Goal: Information Seeking & Learning: Learn about a topic

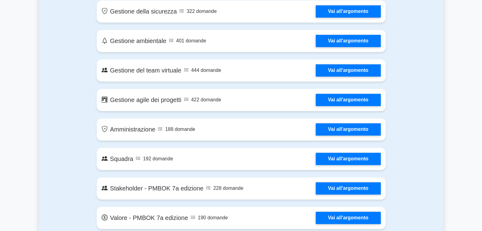
scroll to position [1140, 0]
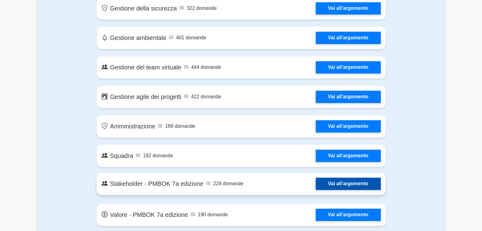
click at [363, 177] on link "Vai all'argomento" at bounding box center [348, 183] width 65 height 12
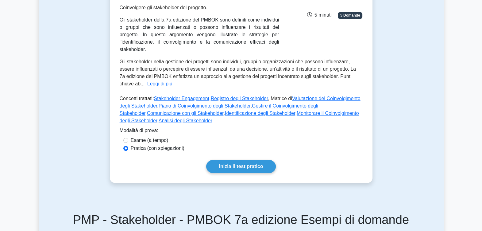
scroll to position [178, 0]
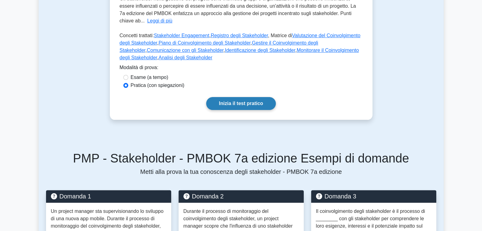
click at [229, 97] on link "Inizia il test pratico" at bounding box center [240, 103] width 69 height 13
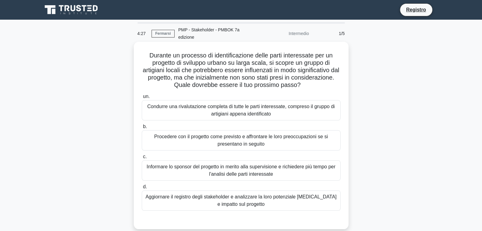
click at [204, 193] on div "Aggiornare il registro degli stakeholder e analizzare la loro potenziale [MEDIC…" at bounding box center [241, 200] width 199 height 20
click at [142, 189] on input "d. Aggiornare il registro degli stakeholder e analizzare la loro potenziale [ME…" at bounding box center [142, 187] width 0 height 4
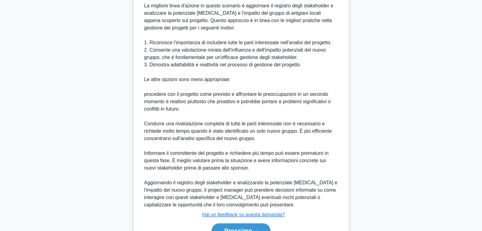
scroll to position [257, 0]
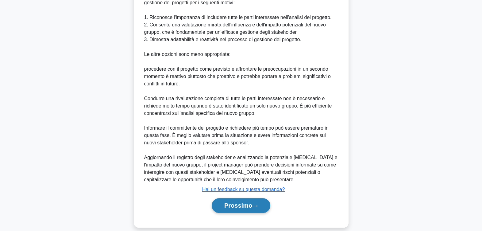
click at [232, 202] on font "Prossimo" at bounding box center [238, 205] width 28 height 7
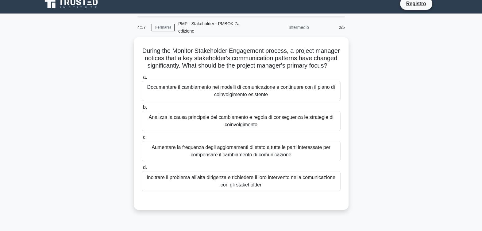
scroll to position [6, 0]
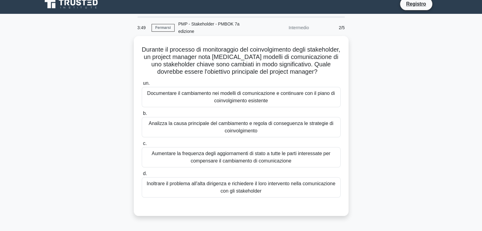
click at [242, 124] on div "Analizza la causa principale del cambiamento e regola di conseguenza le strateg…" at bounding box center [241, 127] width 199 height 20
click at [142, 115] on input "b. Analizza la causa principale del cambiamento e regola di conseguenza le stra…" at bounding box center [142, 113] width 0 height 4
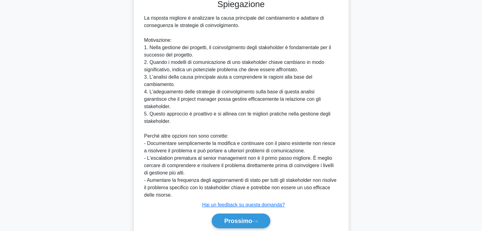
scroll to position [221, 0]
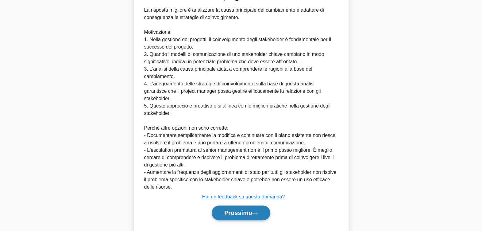
click at [232, 205] on button "Prossimo" at bounding box center [241, 212] width 59 height 15
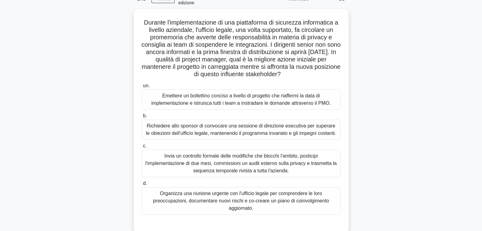
scroll to position [35, 0]
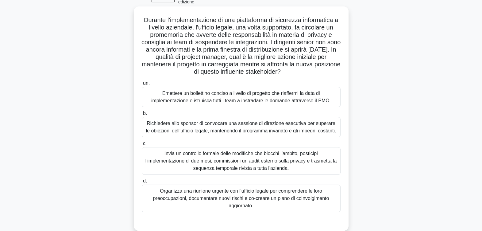
click at [292, 190] on div "Organizza una riunione urgente con l'ufficio legale per comprendere le loro pre…" at bounding box center [241, 198] width 199 height 28
click at [142, 183] on input "d. Organizza una riunione urgente con l'ufficio legale per comprendere le loro …" at bounding box center [142, 181] width 0 height 4
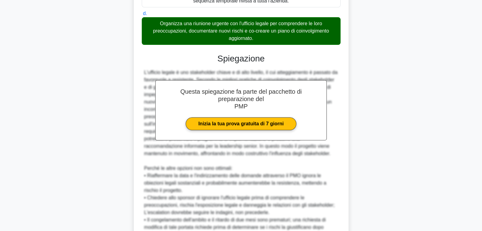
scroll to position [257, 0]
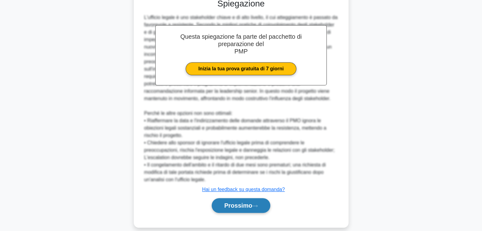
click at [249, 202] on font "Prossimo" at bounding box center [238, 205] width 28 height 7
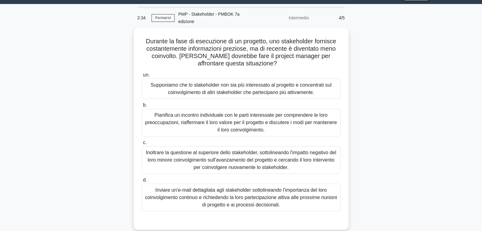
scroll to position [15, 0]
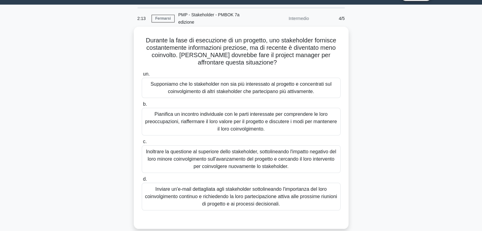
click at [185, 112] on div "Pianifica un incontro individuale con le parti interessate per comprendere le l…" at bounding box center [241, 122] width 199 height 28
click at [142, 106] on input "b. Pianifica un incontro individuale con le parti interessate per comprendere l…" at bounding box center [142, 104] width 0 height 4
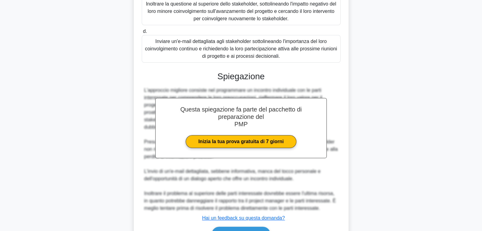
scroll to position [191, 0]
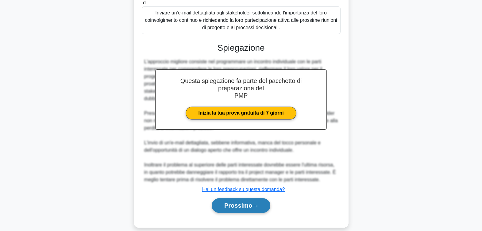
click at [246, 202] on font "Prossimo" at bounding box center [238, 205] width 28 height 7
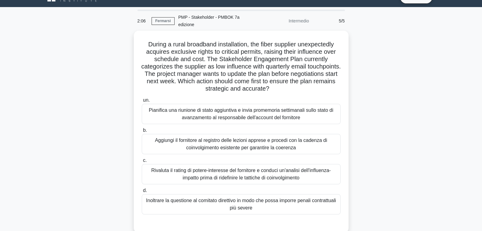
scroll to position [8, 0]
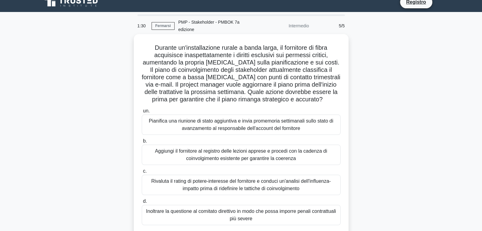
click at [239, 181] on div "Rivaluta il rating di potere-interesse del fornitore e conduci un'analisi dell'…" at bounding box center [241, 185] width 199 height 20
click at [142, 173] on input "c. Rivaluta il rating di potere-interesse del fornitore e conduci un'analisi de…" at bounding box center [142, 171] width 0 height 4
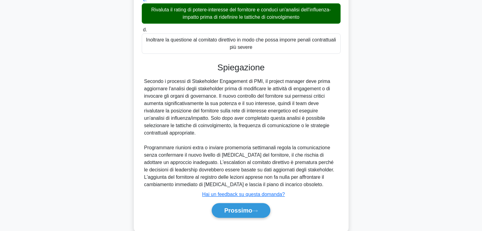
scroll to position [184, 0]
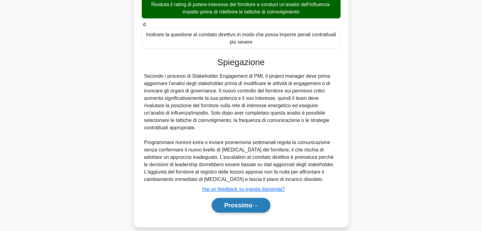
click at [249, 202] on font "Prossimo" at bounding box center [238, 205] width 28 height 7
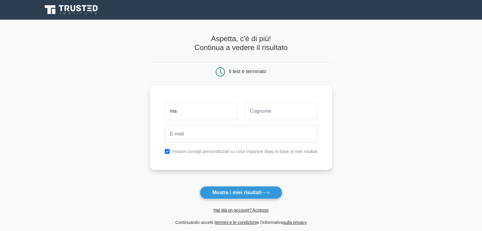
type input "MARILENA"
type input "DI [PERSON_NAME]"
type input "MARILENA.DIBERARDINO@TELECOMITALIA.IT"
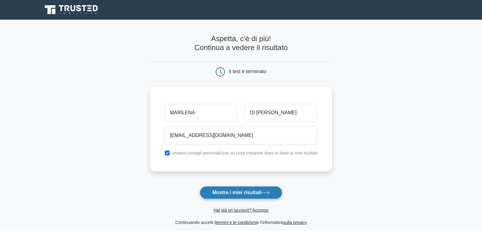
click at [231, 192] on font "Mostra i miei risultati" at bounding box center [236, 192] width 49 height 5
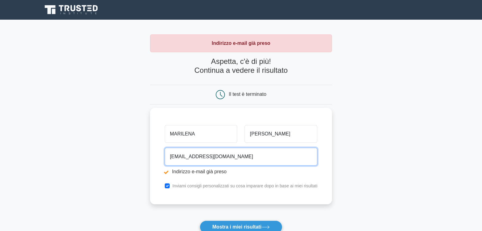
click at [274, 153] on input "[EMAIL_ADDRESS][DOMAIN_NAME]" at bounding box center [241, 157] width 153 height 18
type input "[EMAIL_ADDRESS][DOMAIN_NAME]"
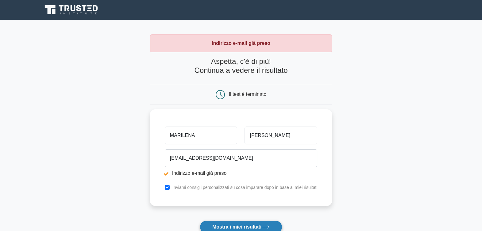
click at [237, 226] on font "Mostra i miei risultati" at bounding box center [236, 226] width 49 height 5
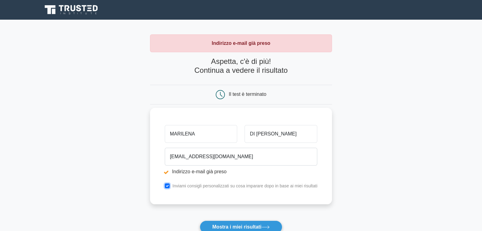
click at [170, 185] on input "checkbox" at bounding box center [167, 185] width 5 height 5
checkbox input "false"
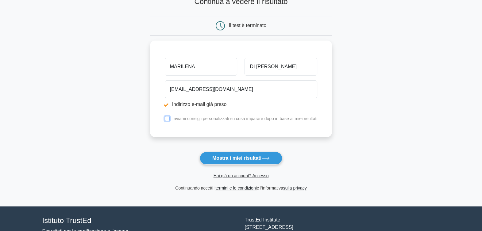
scroll to position [74, 0]
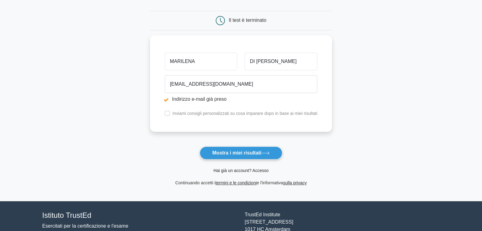
click at [245, 168] on link "Hai già un account? Accesso" at bounding box center [241, 170] width 55 height 5
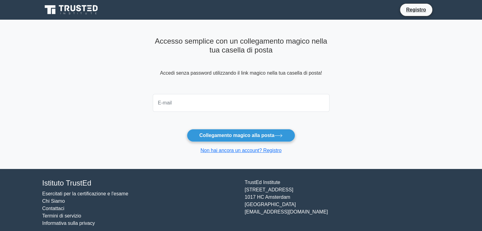
click at [183, 96] on input "email" at bounding box center [241, 103] width 177 height 18
type input "marilena.diberardino@telecomitalia.it"
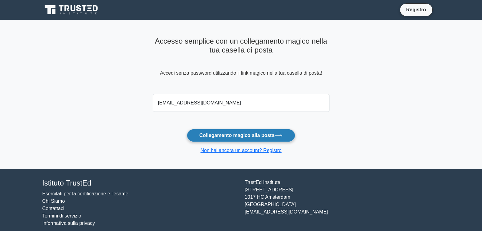
click at [229, 137] on font "Collegamento magico alla posta" at bounding box center [236, 135] width 75 height 5
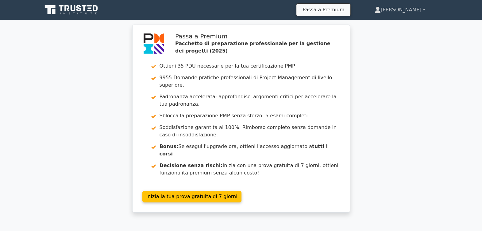
click at [427, 8] on link "[PERSON_NAME]" at bounding box center [400, 10] width 80 height 12
click at [396, 22] on link "Profilo" at bounding box center [384, 24] width 48 height 10
